Goal: Find specific page/section: Find specific page/section

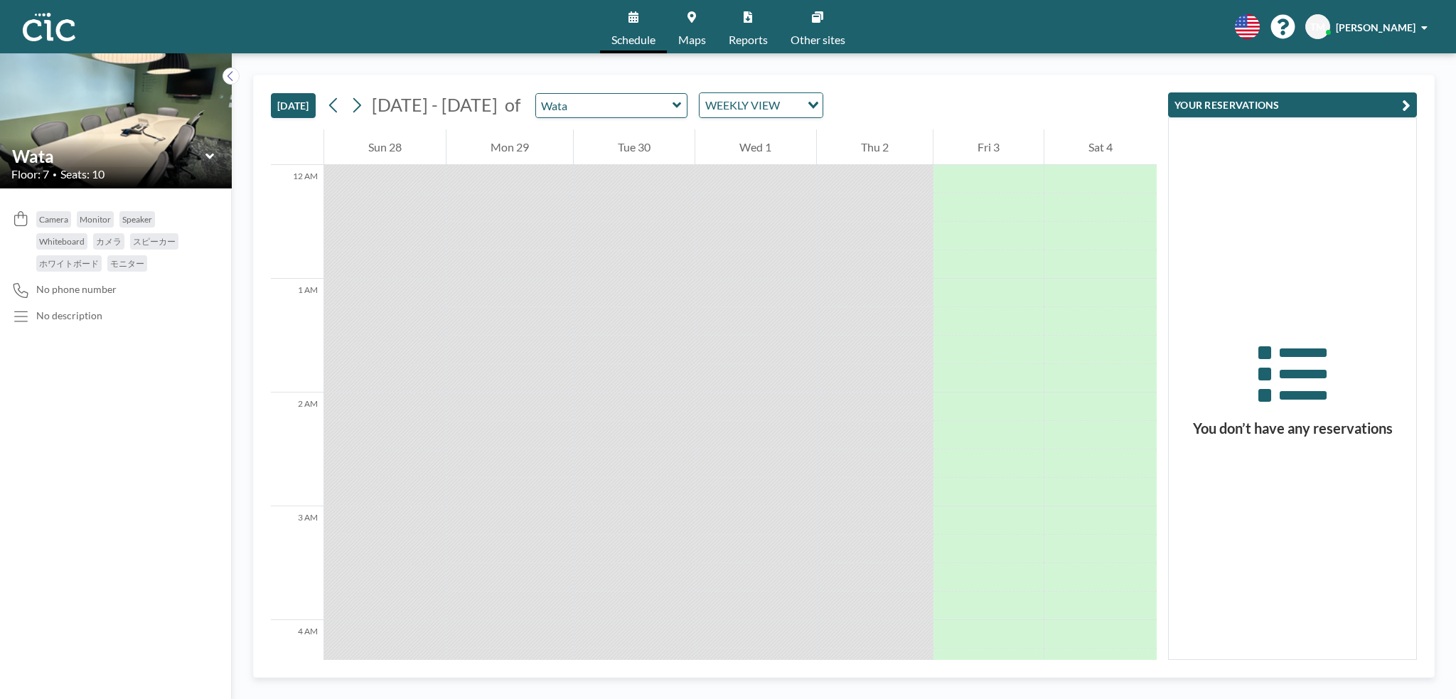
click at [691, 24] on link "Maps" at bounding box center [692, 26] width 50 height 53
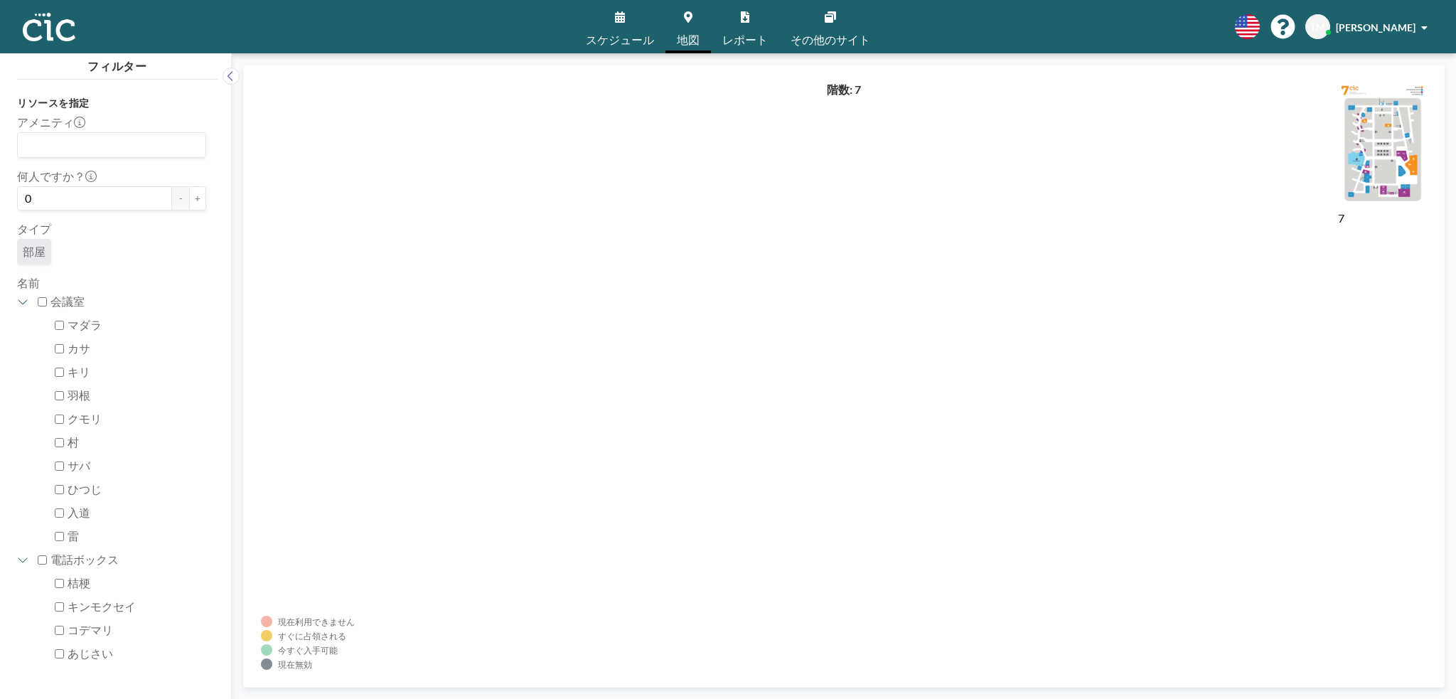
click at [631, 41] on font "スケジュール" at bounding box center [620, 40] width 68 height 14
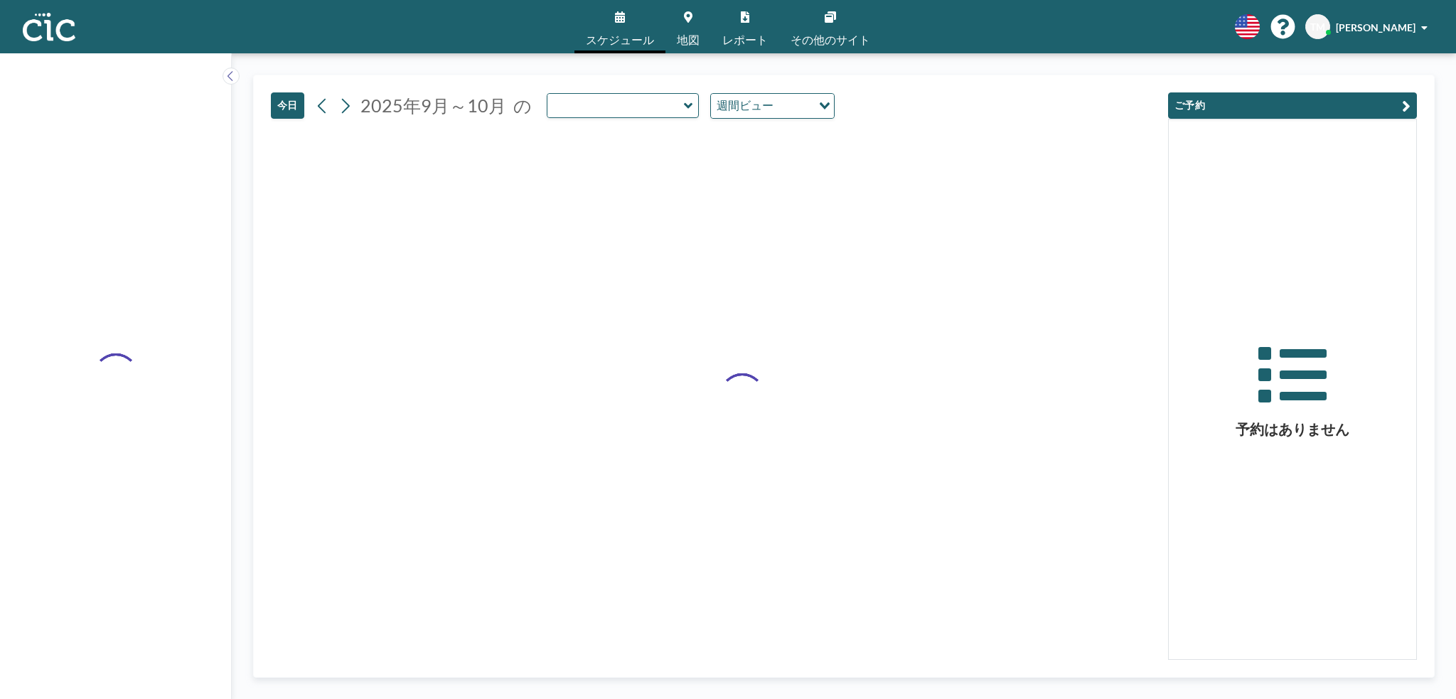
type input "Wata"
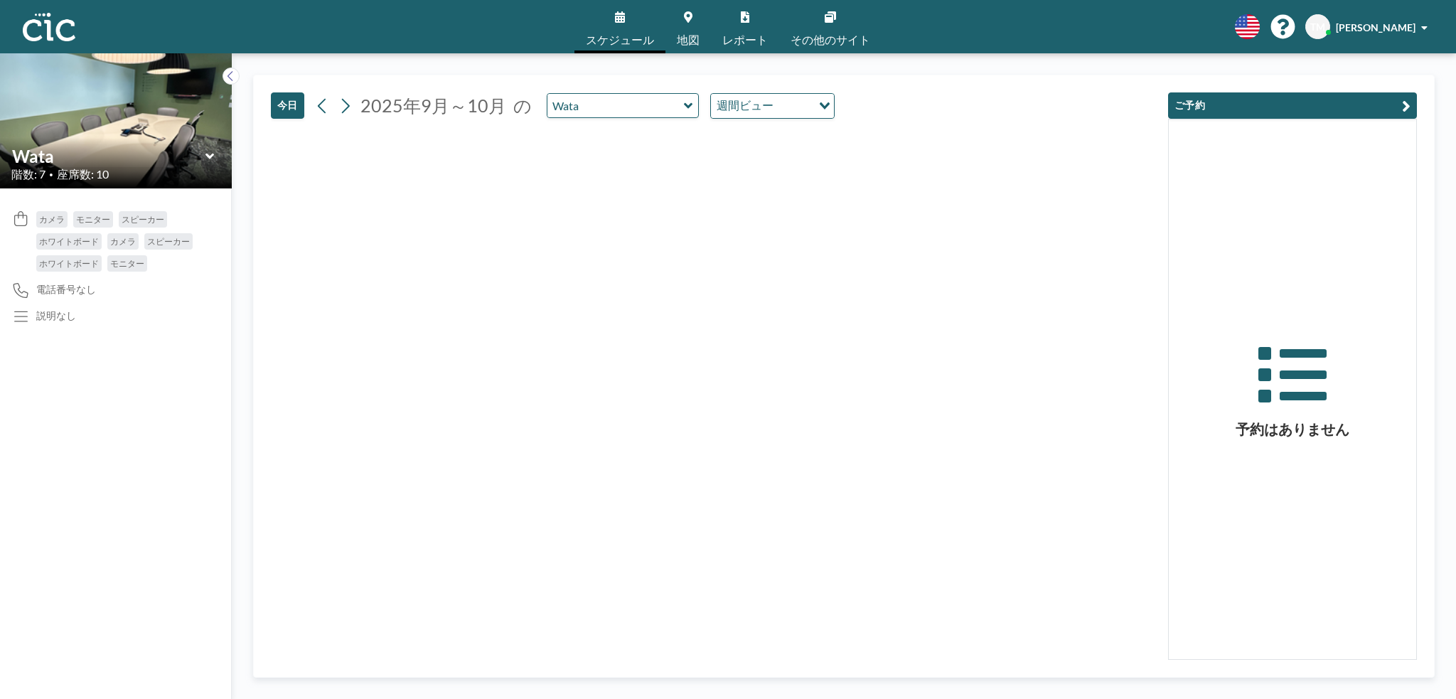
click at [684, 109] on icon at bounding box center [688, 106] width 9 height 14
type input "Uroko"
